Goal: Information Seeking & Learning: Learn about a topic

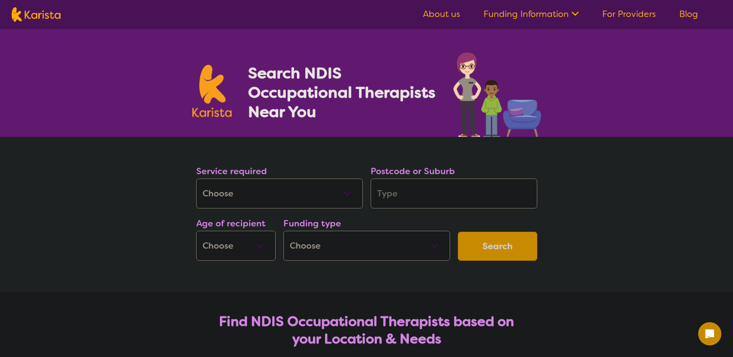
select select "[MEDICAL_DATA]"
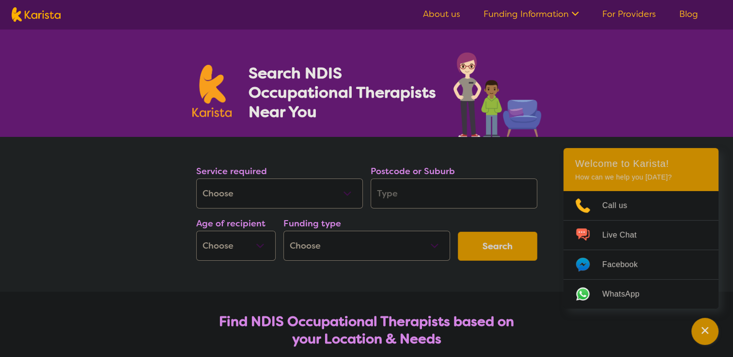
click at [329, 187] on select "Allied Health Assistant Assessment ([MEDICAL_DATA] or [MEDICAL_DATA]) Behaviour…" at bounding box center [279, 194] width 167 height 30
click at [263, 251] on select "Early Childhood - 0 to 9 Child - 10 to 11 Adolescent - 12 to 17 Adult - 18 to 6…" at bounding box center [235, 246] width 79 height 30
select select "AD"
click at [196, 231] on select "Early Childhood - 0 to 9 Child - 10 to 11 Adolescent - 12 to 17 Adult - 18 to 6…" at bounding box center [235, 246] width 79 height 30
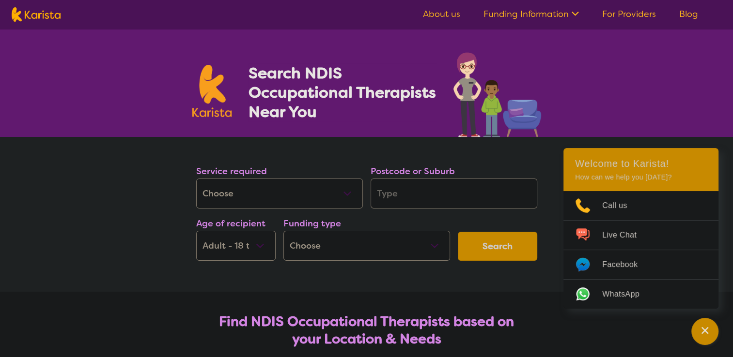
select select "AD"
click at [362, 242] on select "Home Care Package (HCP) National Disability Insurance Scheme (NDIS) I don't know" at bounding box center [366, 246] width 167 height 30
select select "i-don-t-know"
click at [283, 231] on select "Home Care Package (HCP) National Disability Insurance Scheme (NDIS) I don't know" at bounding box center [366, 246] width 167 height 30
select select "i-don-t-know"
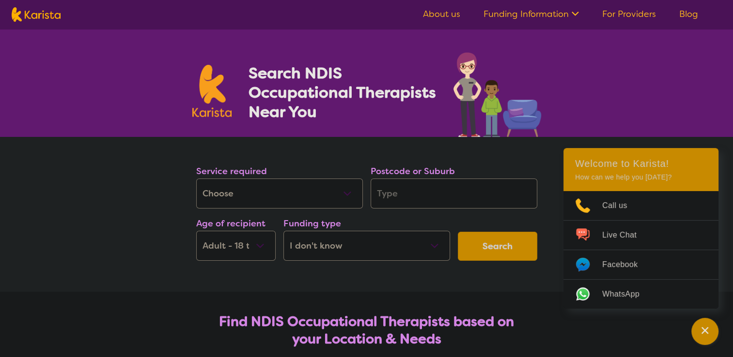
click at [487, 250] on button "Search" at bounding box center [497, 246] width 79 height 29
click at [447, 184] on input "search" at bounding box center [453, 194] width 167 height 30
type input "b"
type input "br"
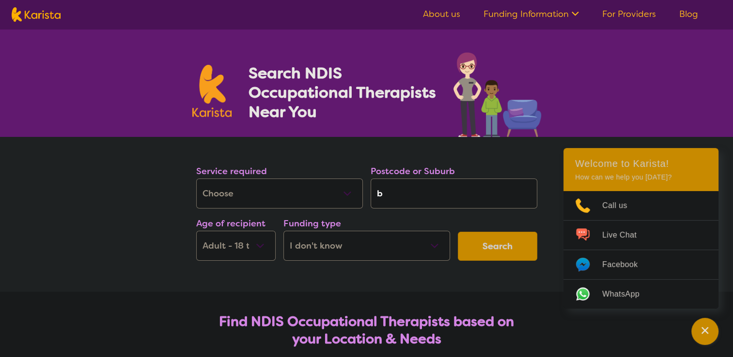
type input "br"
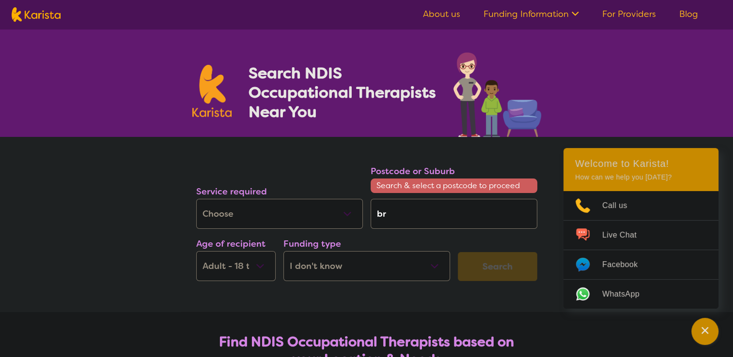
type input "bri"
type input "bris"
type input "brisb"
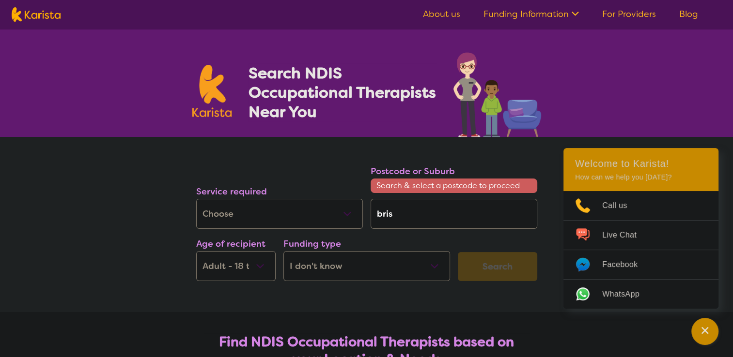
type input "brisb"
type input "brisba"
type input "brisban"
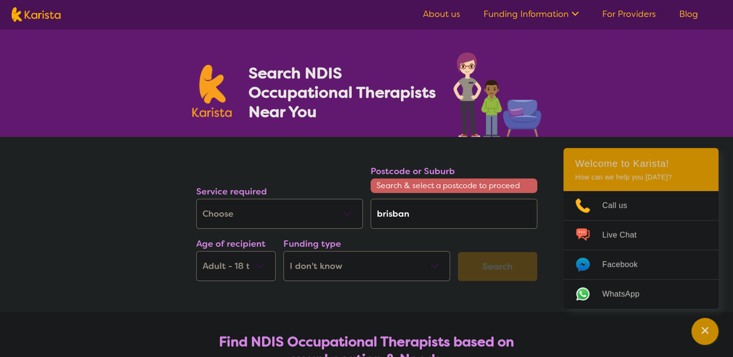
type input "[GEOGRAPHIC_DATA]"
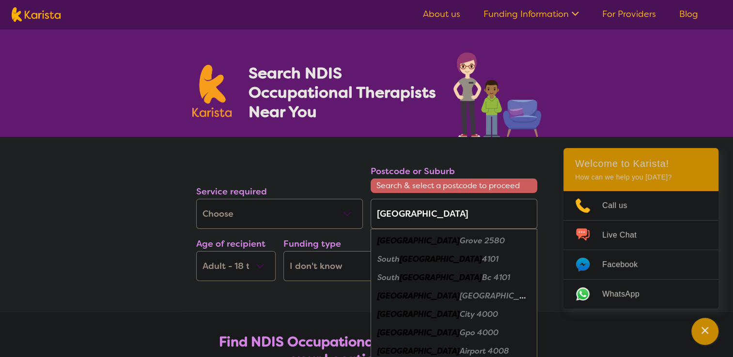
click at [482, 257] on em "4101" at bounding box center [490, 259] width 16 height 10
type input "4101"
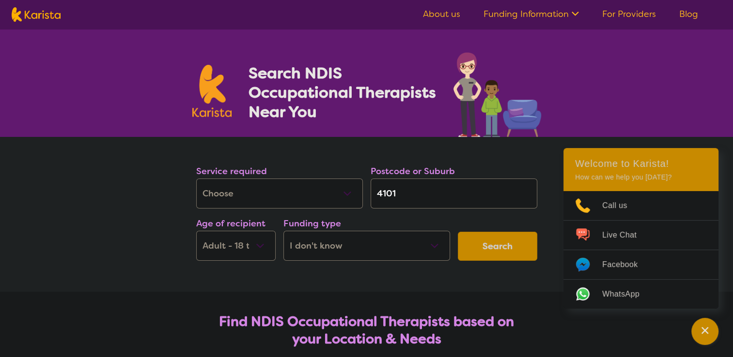
click at [479, 237] on button "Search" at bounding box center [497, 246] width 79 height 29
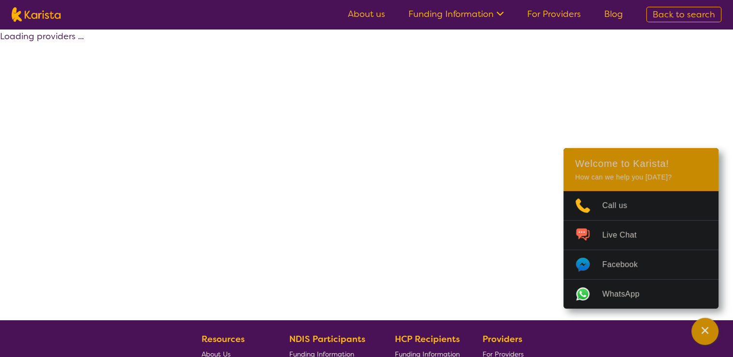
select select "[MEDICAL_DATA]"
select select "AD"
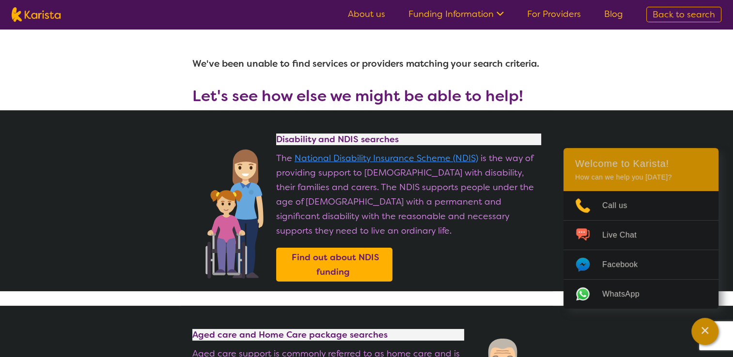
scroll to position [88, 0]
